Goal: Information Seeking & Learning: Learn about a topic

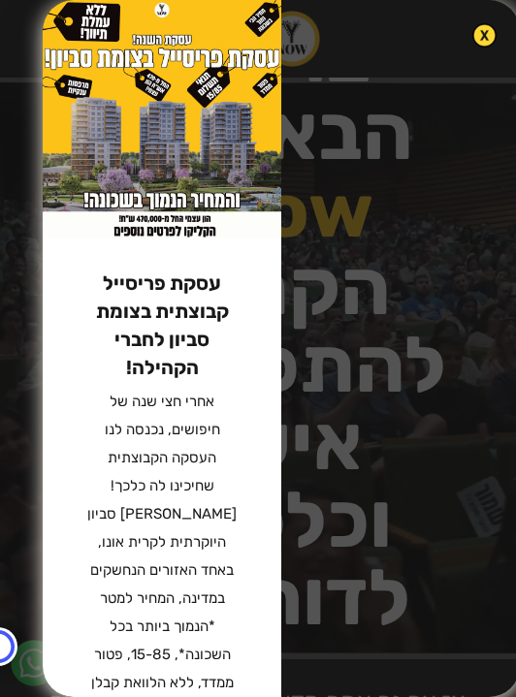
drag, startPoint x: 0, startPoint y: 0, endPoint x: 489, endPoint y: 17, distance: 489.1
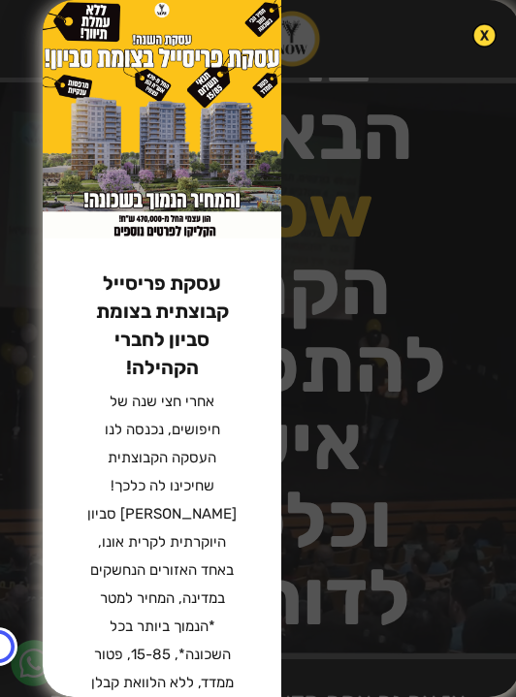
click at [489, 17] on html "ראשי עסקאות יד ראשונה ההטבות שלנו התוכן הפודקאסט הבלוג הקורסים שלנו המדריכים של…" at bounding box center [258, 348] width 516 height 697
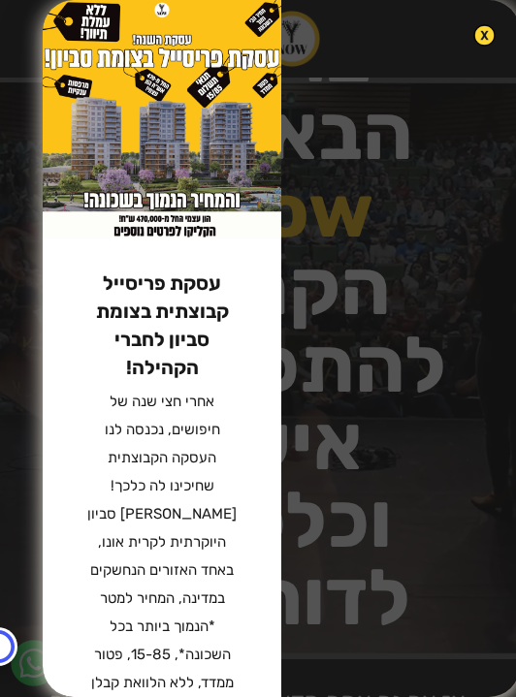
click at [496, 38] on img at bounding box center [484, 35] width 22 height 22
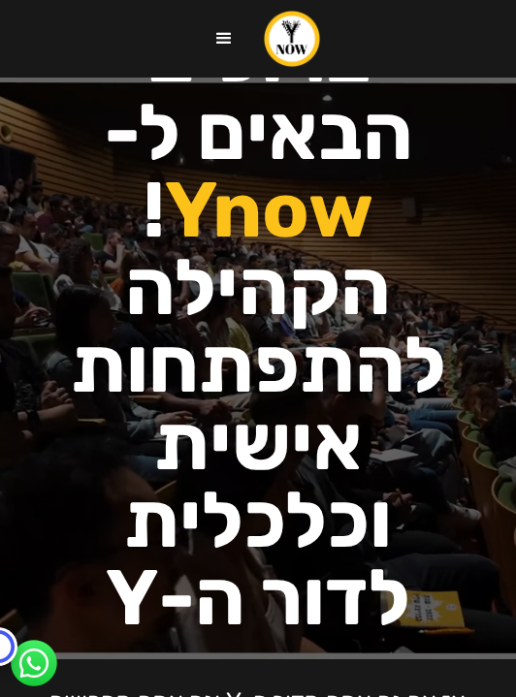
click at [226, 29] on div "menu" at bounding box center [223, 38] width 23 height 23
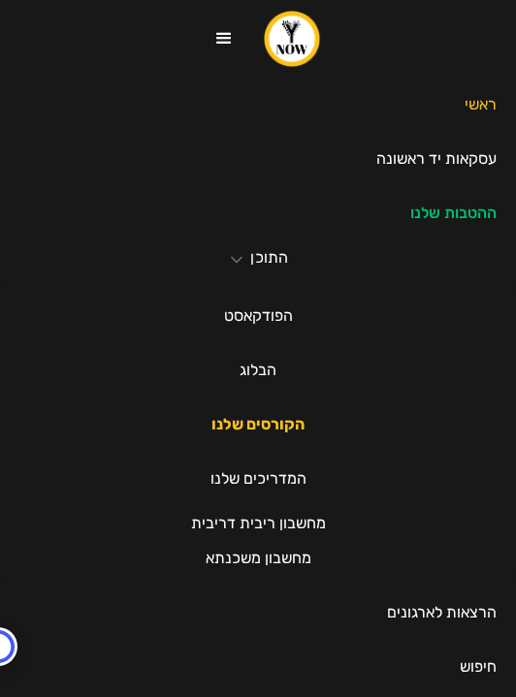
click at [250, 424] on link "הקורסים שלנו" at bounding box center [258, 425] width 132 height 54
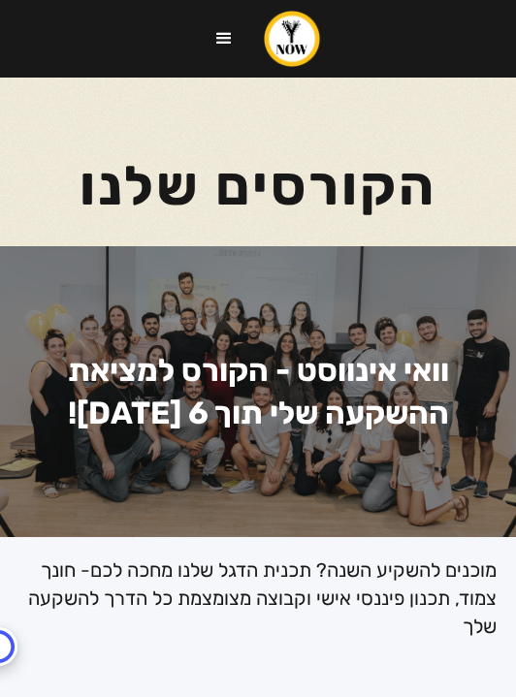
click at [223, 31] on div "menu" at bounding box center [223, 38] width 23 height 23
